Goal: Task Accomplishment & Management: Complete application form

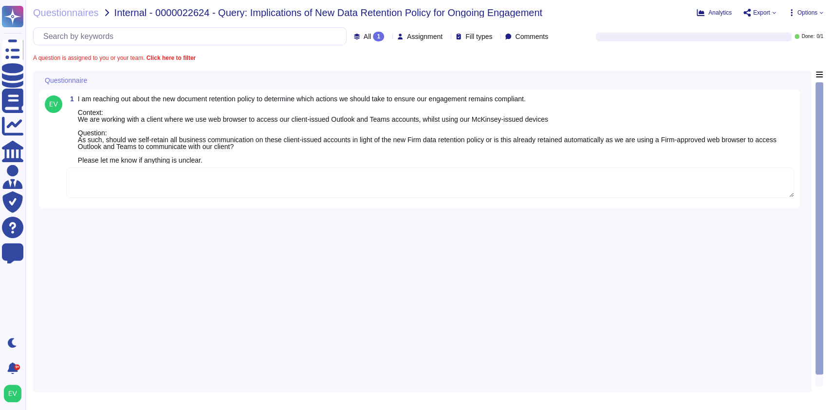
click at [170, 182] on textarea "To enrich screen reader interactions, please activate Accessibility in Grammarl…" at bounding box center [430, 183] width 728 height 30
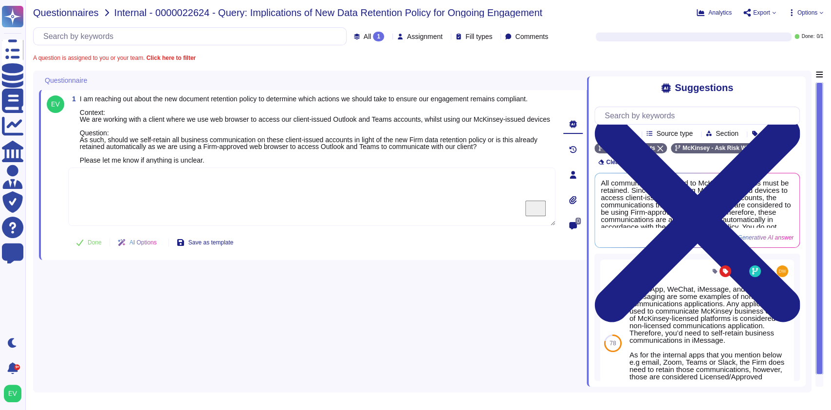
click at [56, 12] on span "Questionnaires" at bounding box center [66, 13] width 66 height 10
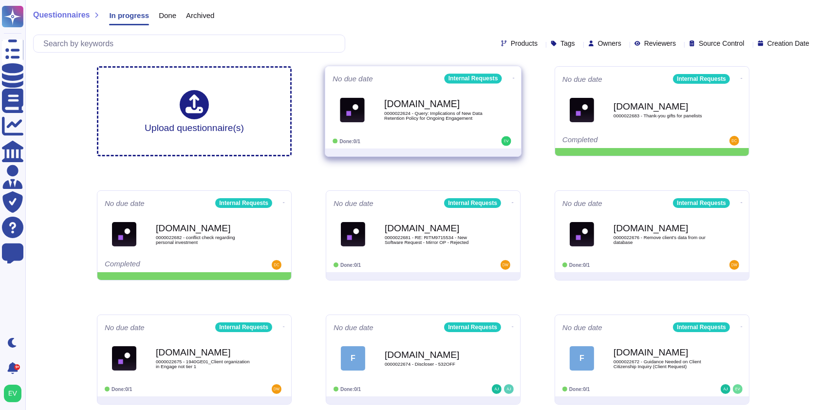
click at [457, 131] on div "[DOMAIN_NAME] 0000022624 - Query: Implications of New Data Retention Policy for…" at bounding box center [423, 109] width 181 height 49
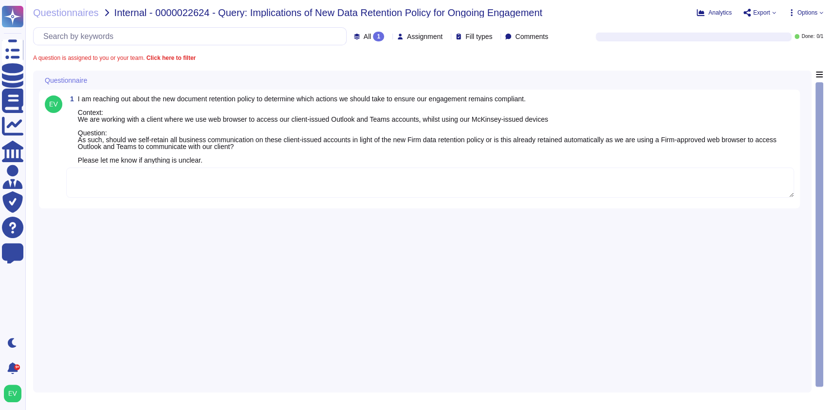
click at [264, 186] on textarea at bounding box center [430, 183] width 728 height 30
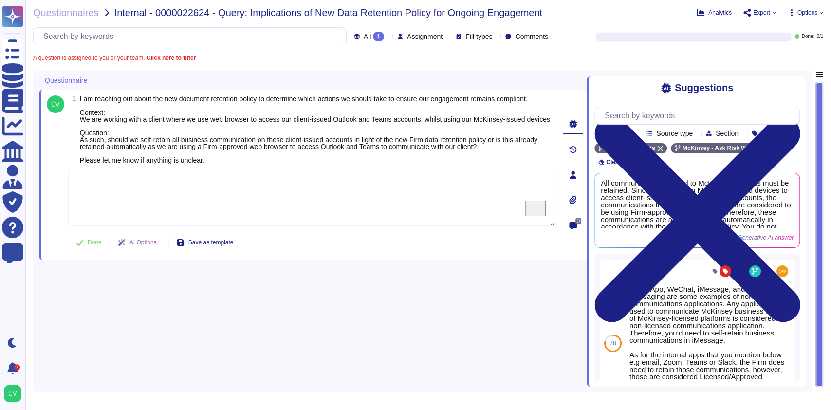
paste textarea "As you are aware, the Firm is required to retain digital communications includi…"
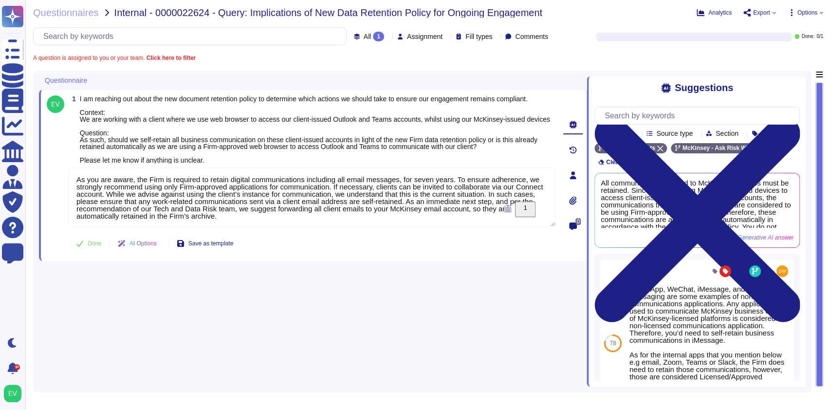
type textarea "As you are aware, the Firm is required to retain digital communications includi…"
click at [84, 248] on div "1 I am reaching out about the new document retention policy to determine which …" at bounding box center [301, 175] width 509 height 160
click at [70, 11] on span "Questionnaires" at bounding box center [66, 13] width 66 height 10
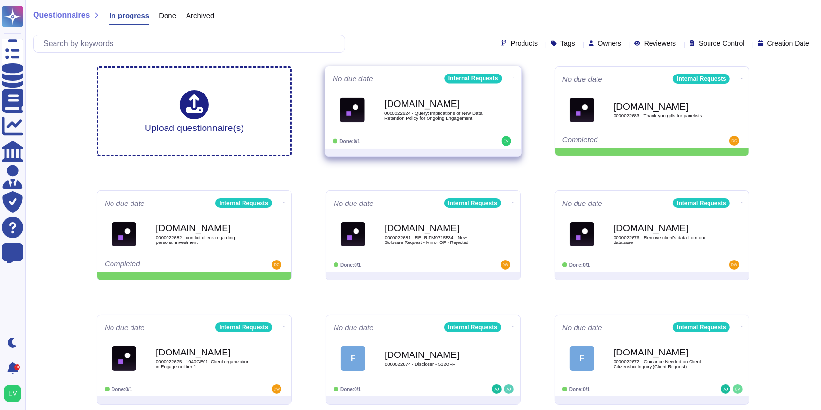
click at [441, 109] on div "[DOMAIN_NAME] 0000022624 - Query: Implications of New Data Retention Policy for…" at bounding box center [433, 109] width 98 height 39
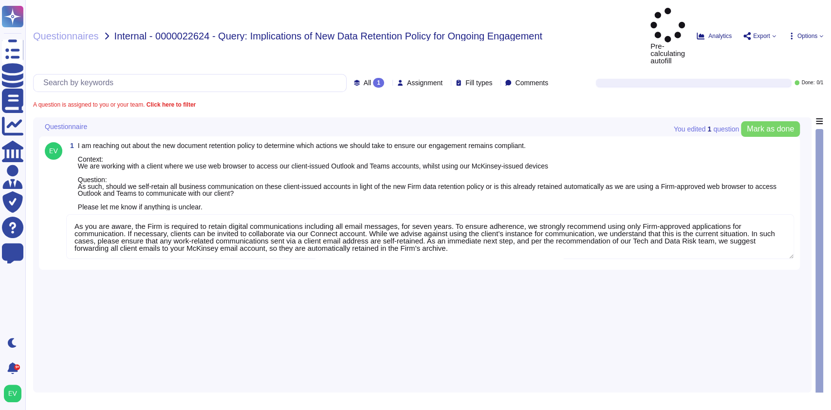
type textarea "As you are aware, the Firm is required to retain digital communications includi…"
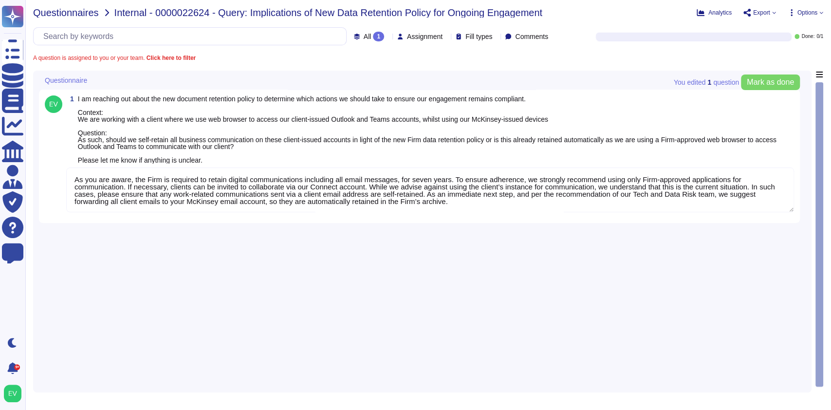
click at [65, 14] on span "Questionnaires" at bounding box center [66, 13] width 66 height 10
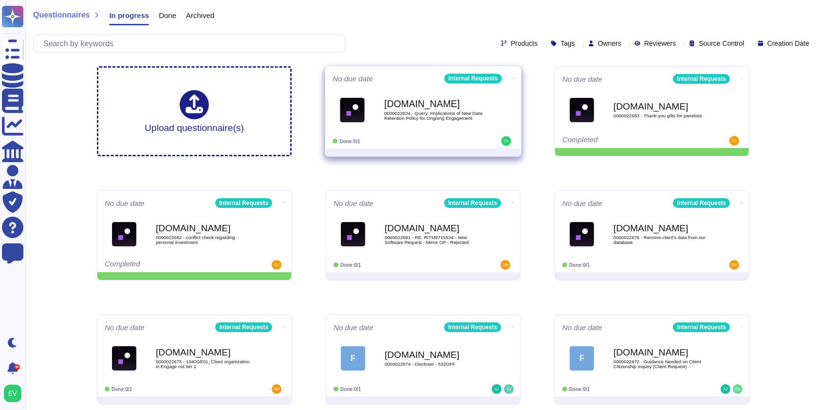
click at [390, 147] on div "No due date Internal Requests [DOMAIN_NAME] 0000022624 - Query: Implications of…" at bounding box center [423, 107] width 196 height 82
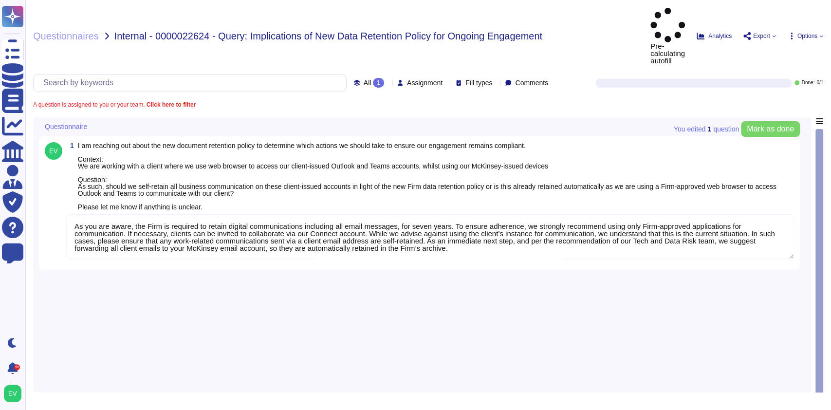
type textarea "As you are aware, the Firm is required to retain digital communications includi…"
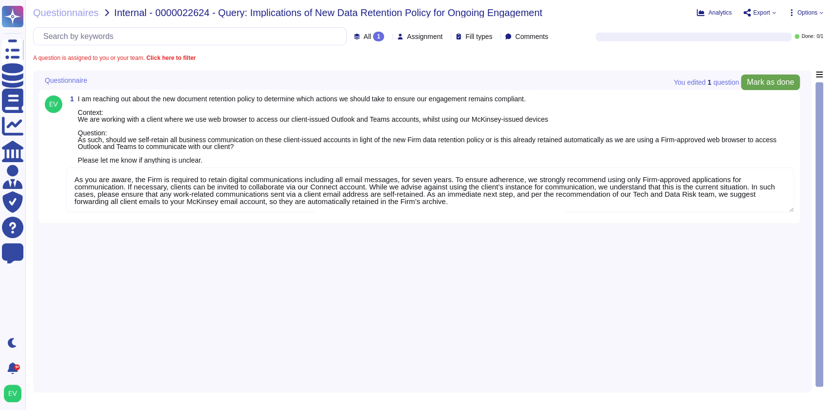
click at [758, 79] on span "Mark as done" at bounding box center [770, 82] width 47 height 8
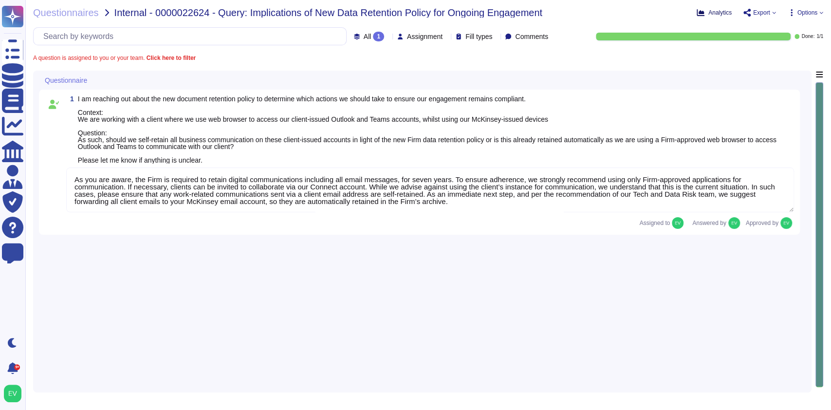
click at [717, 13] on span "Analytics" at bounding box center [720, 13] width 23 height 6
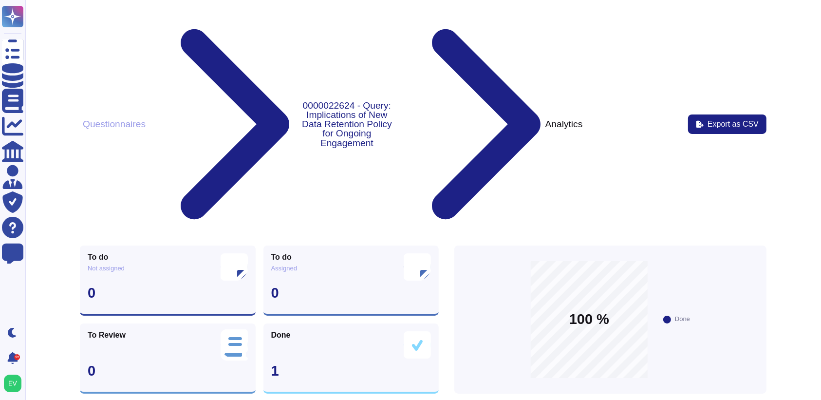
click at [112, 119] on button "Questionnaires" at bounding box center [114, 124] width 69 height 10
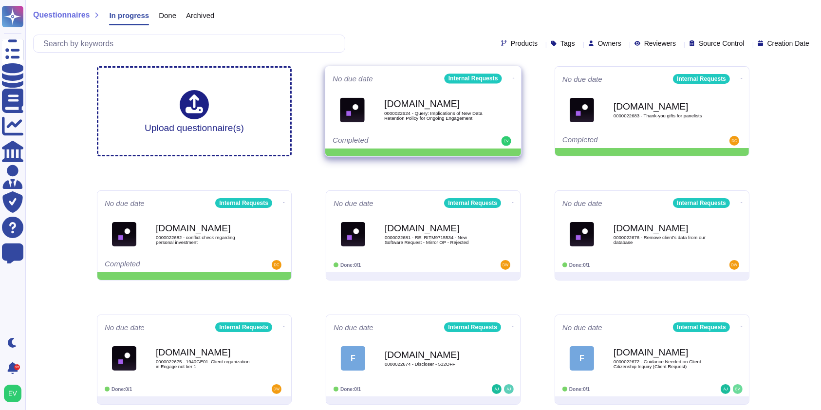
click at [513, 77] on icon at bounding box center [514, 78] width 2 height 2
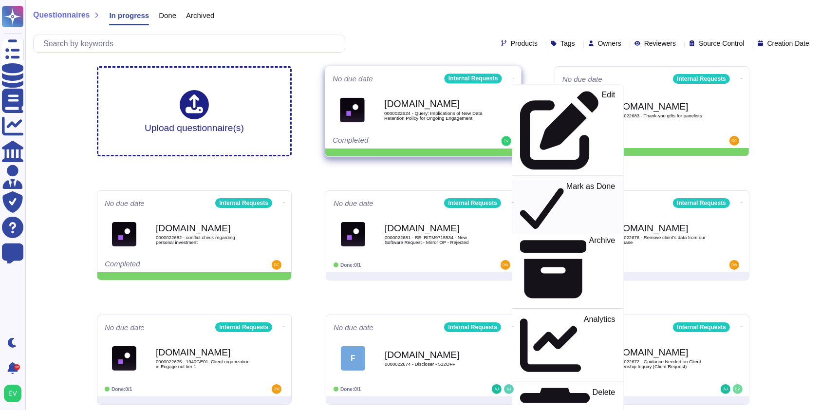
click at [520, 182] on icon at bounding box center [542, 207] width 44 height 50
